Goal: Transaction & Acquisition: Obtain resource

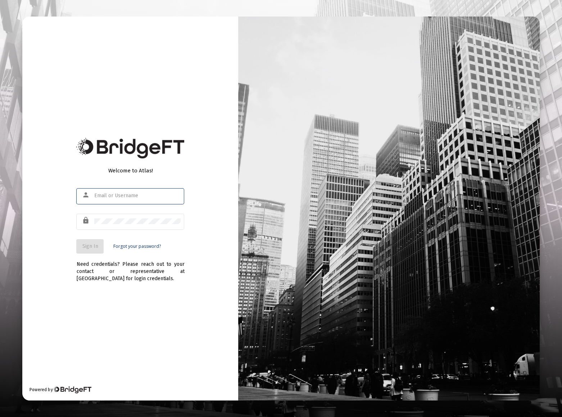
type input "[EMAIL_ADDRESS][DOMAIN_NAME]"
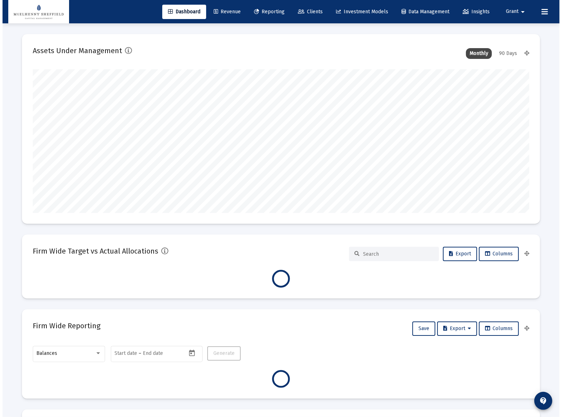
scroll to position [144, 267]
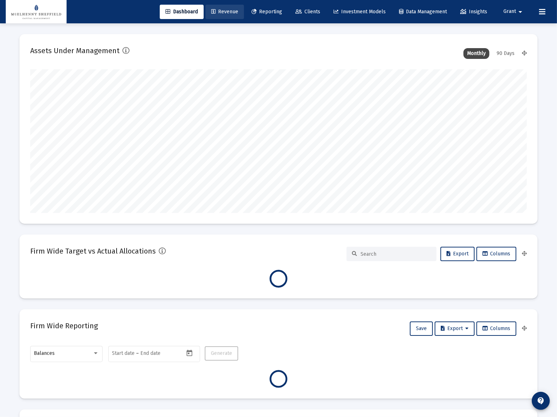
click at [213, 10] on span "Revenue" at bounding box center [224, 12] width 27 height 6
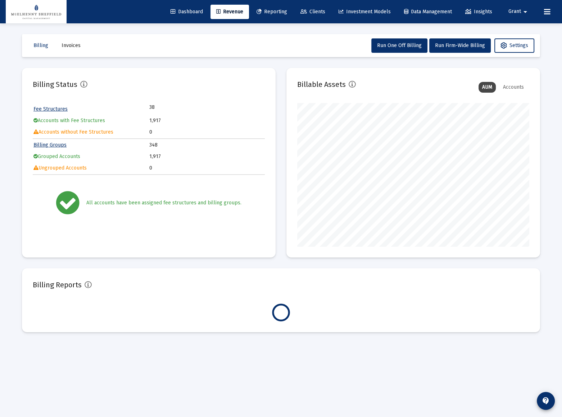
scroll to position [144, 232]
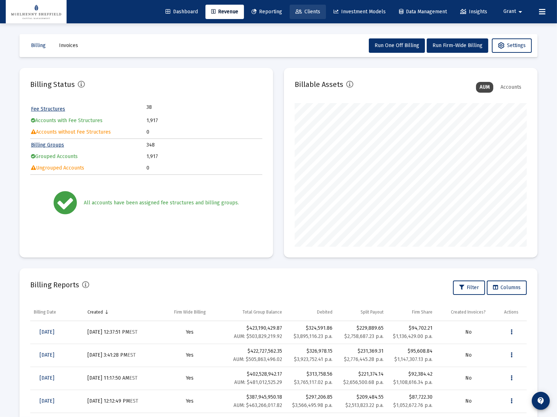
click at [302, 10] on span "Clients" at bounding box center [307, 12] width 25 height 6
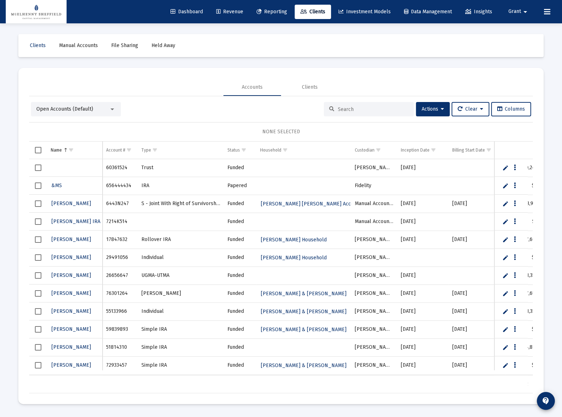
click at [369, 111] on input at bounding box center [373, 109] width 70 height 6
paste input "70815316"
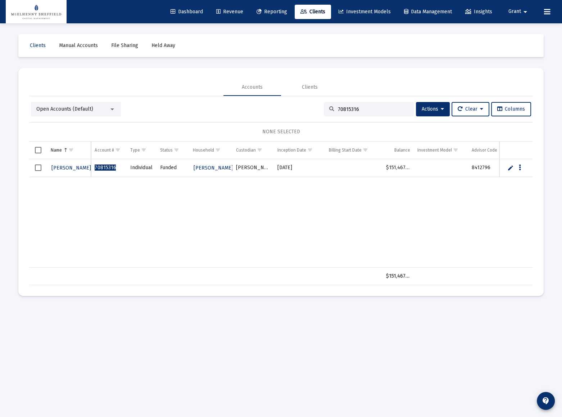
type input "70815316"
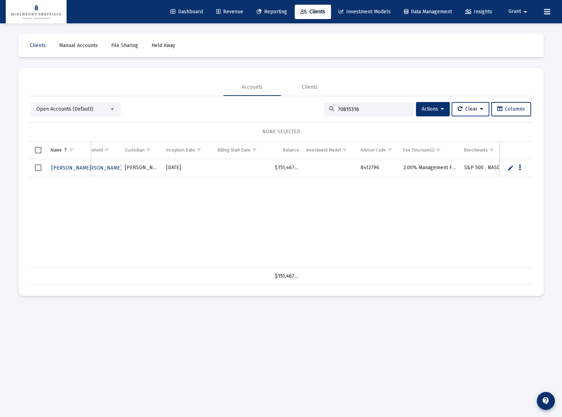
click at [481, 109] on icon at bounding box center [481, 109] width 3 height 5
click at [470, 128] on button "Clear Selections" at bounding box center [473, 127] width 49 height 17
click at [482, 111] on button "Clear" at bounding box center [470, 109] width 38 height 14
click at [467, 144] on button "Clear Filters" at bounding box center [473, 145] width 49 height 17
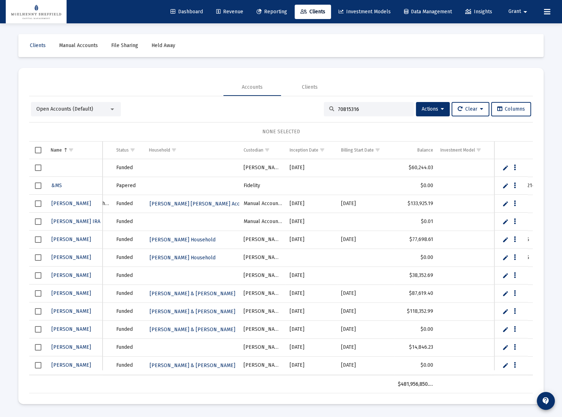
click at [380, 108] on input "70815316" at bounding box center [373, 109] width 70 height 6
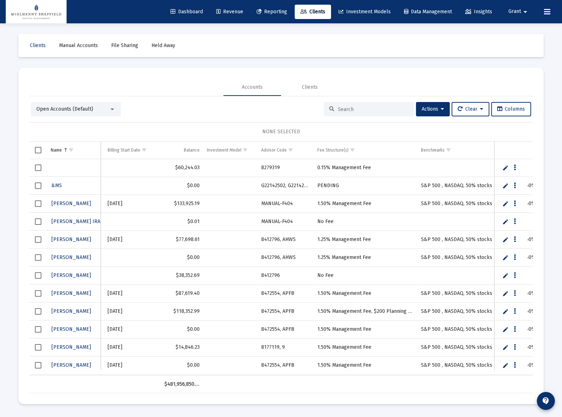
drag, startPoint x: 269, startPoint y: 374, endPoint x: 364, endPoint y: 375, distance: 94.9
click at [364, 375] on div "60361524 Trust Funded [PERSON_NAME] [DATE] $60,244.03 8279319 0.15% Management …" at bounding box center [280, 267] width 503 height 217
click at [291, 149] on span "Show filter options for column 'Advisor Code'" at bounding box center [290, 149] width 5 height 5
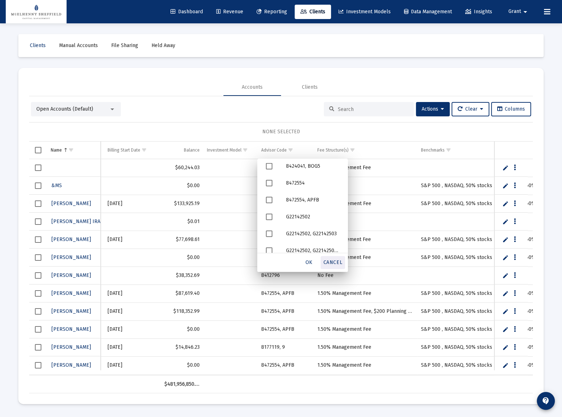
click at [333, 262] on span "Cancel" at bounding box center [332, 263] width 19 height 6
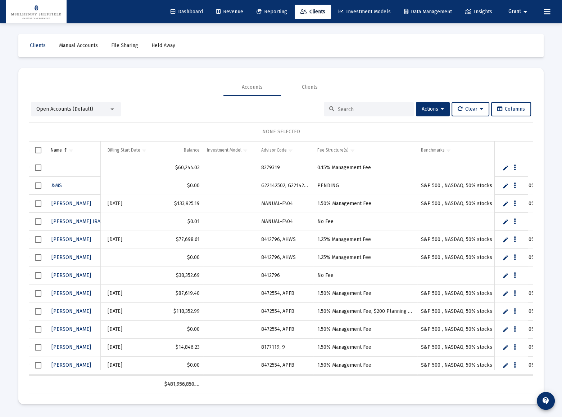
click at [361, 107] on input at bounding box center [373, 109] width 70 height 6
paste input "8491742"
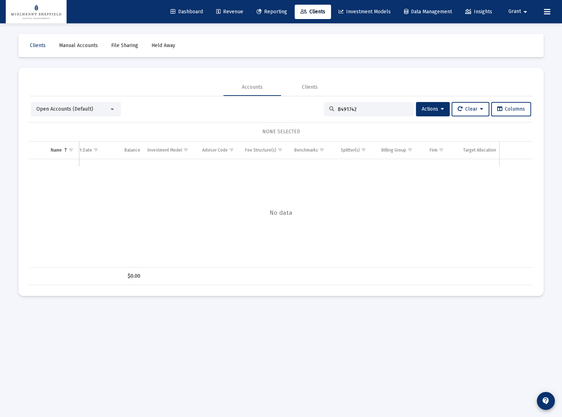
click at [378, 109] on input "8491742" at bounding box center [373, 109] width 70 height 6
paste input "377303"
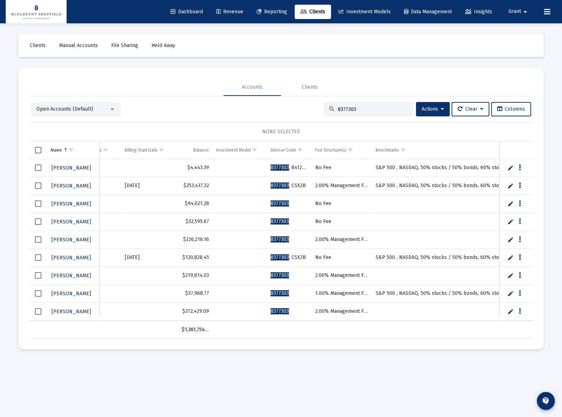
click at [389, 110] on input "8377303" at bounding box center [373, 109] width 70 height 6
paste input "285828"
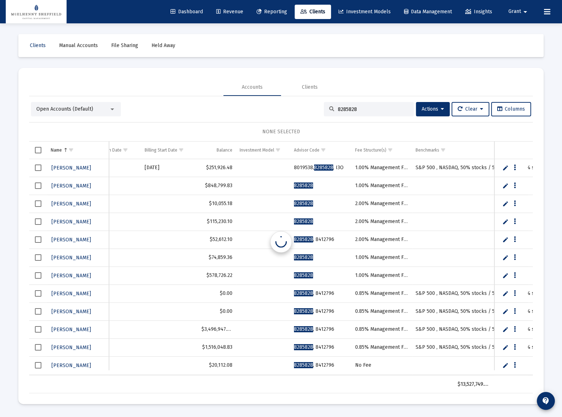
scroll to position [0, 256]
click at [387, 110] on input "8285828" at bounding box center [373, 109] width 70 height 6
paste input "55250"
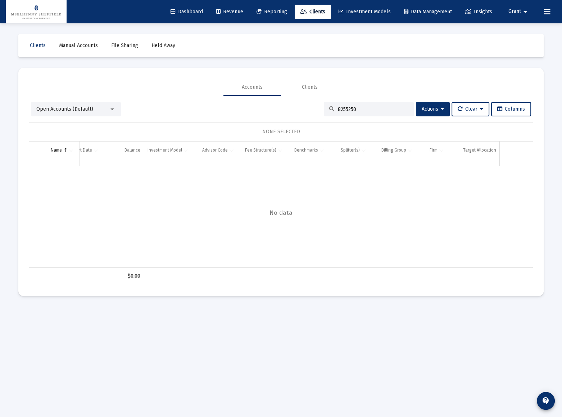
click at [380, 106] on input "8255250" at bounding box center [373, 109] width 70 height 6
paste input "49089018"
type input "49089018"
drag, startPoint x: 381, startPoint y: 109, endPoint x: 310, endPoint y: 121, distance: 72.2
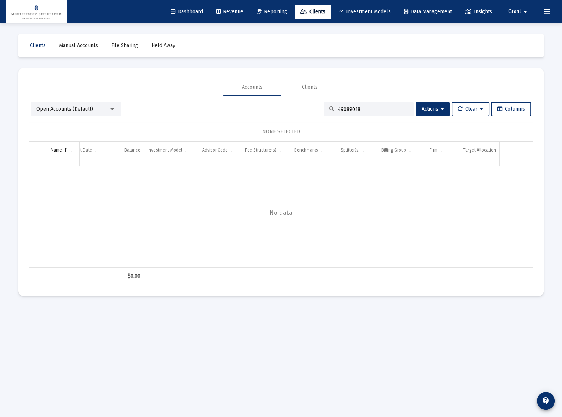
click at [310, 121] on div "Open Accounts (Default) 49089018 Actions Clear Columns NONE SELECTED Name Name …" at bounding box center [280, 193] width 503 height 183
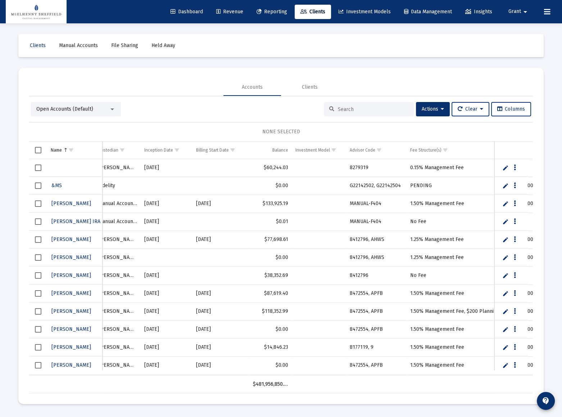
click at [335, 71] on mat-card "Accounts Clients Open Accounts (Default) Actions Clear Columns NONE SELECTED Na…" at bounding box center [280, 236] width 525 height 337
click at [262, 12] on span "Reporting" at bounding box center [271, 12] width 31 height 6
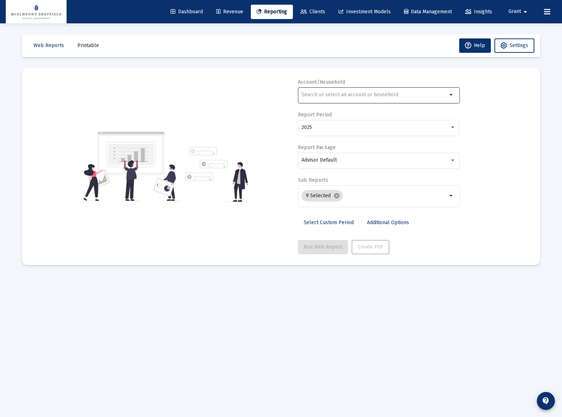
click at [333, 90] on div at bounding box center [374, 95] width 146 height 18
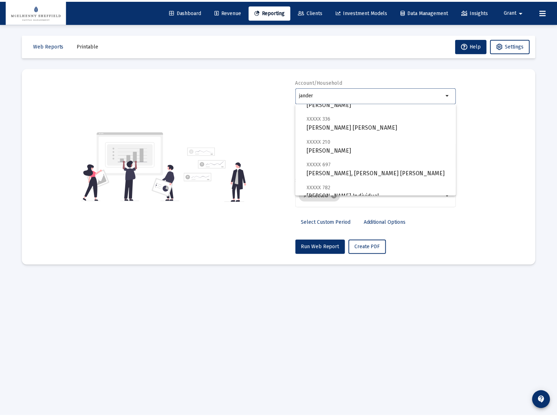
scroll to position [161, 0]
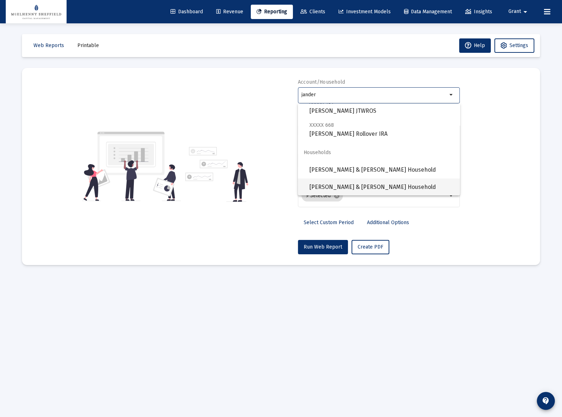
click at [346, 187] on span "[PERSON_NAME] & [PERSON_NAME] Household" at bounding box center [381, 187] width 145 height 17
type input "[PERSON_NAME] & [PERSON_NAME] Household"
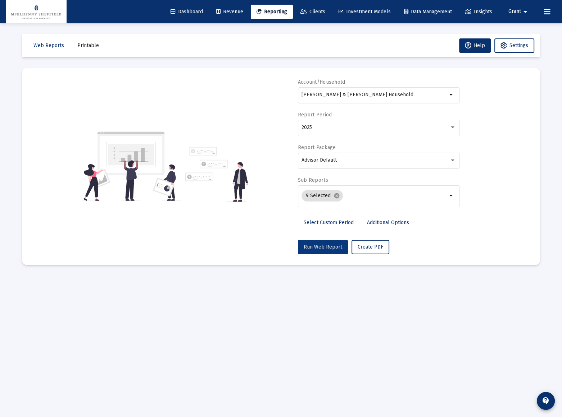
click at [326, 248] on span "Run Web Report" at bounding box center [322, 247] width 38 height 6
select select "View all"
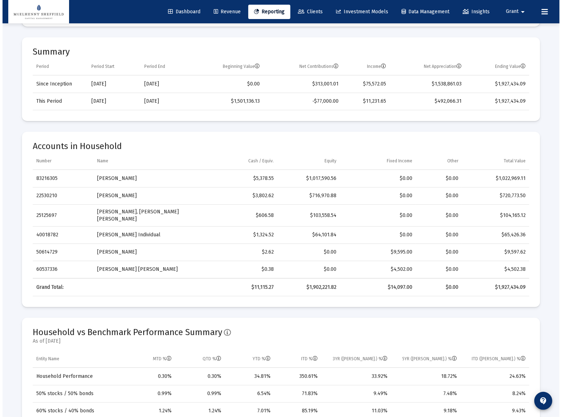
scroll to position [0, 0]
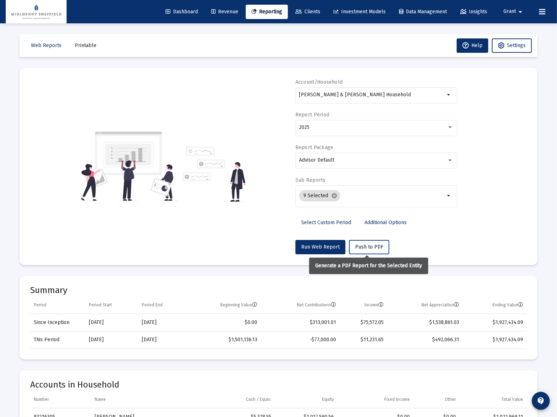
click at [365, 246] on span "Push to PDF" at bounding box center [369, 247] width 28 height 6
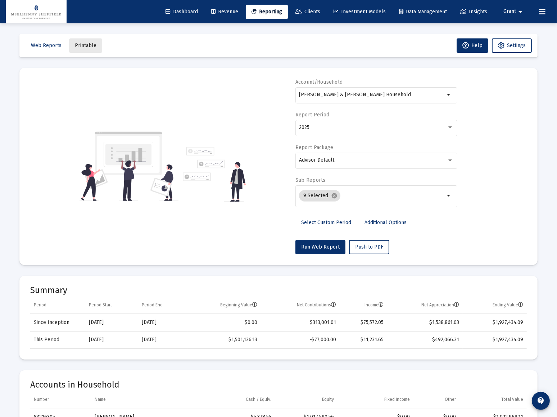
click at [86, 42] on button "Printable" at bounding box center [85, 45] width 33 height 14
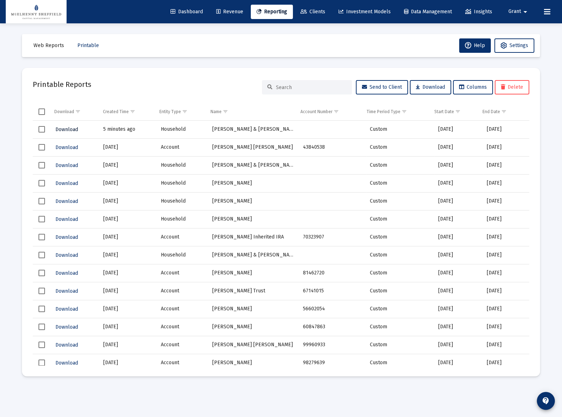
click at [68, 129] on span "Download" at bounding box center [66, 130] width 23 height 6
click at [227, 11] on span "Revenue" at bounding box center [229, 12] width 27 height 6
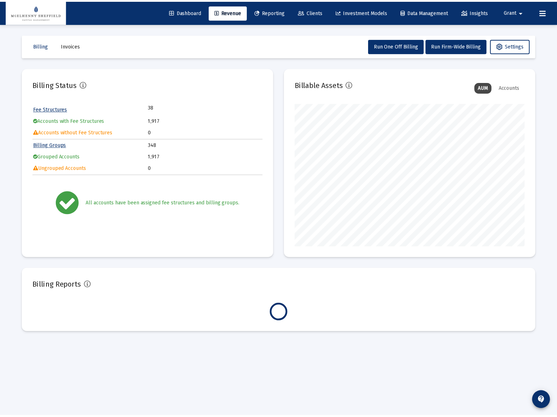
scroll to position [144, 232]
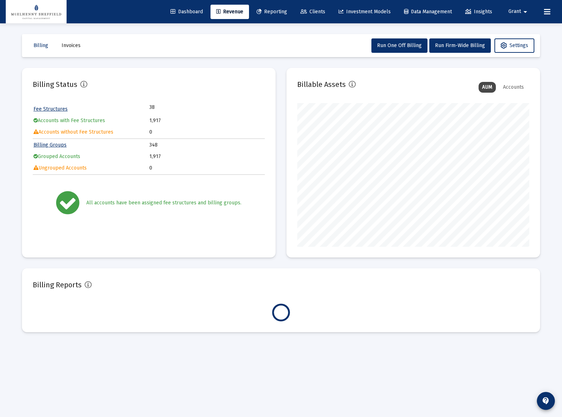
click at [170, 14] on span "Dashboard" at bounding box center [186, 12] width 32 height 6
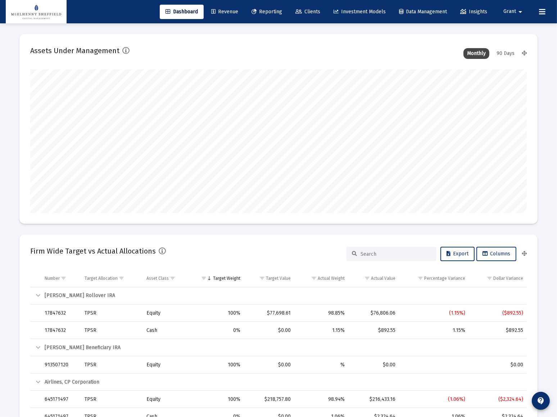
scroll to position [144, 267]
